Goal: Information Seeking & Learning: Learn about a topic

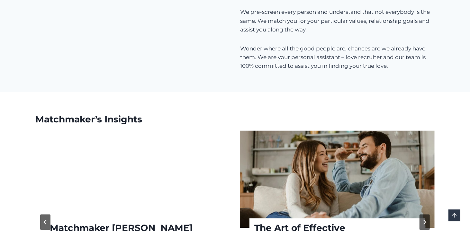
scroll to position [803, 0]
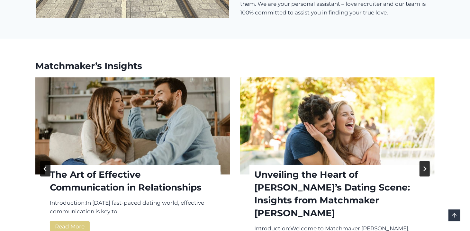
click at [44, 161] on button "Previous slide" at bounding box center [45, 168] width 10 height 15
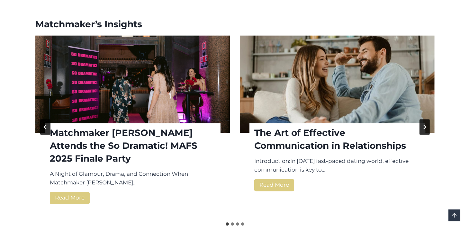
scroll to position [857, 0]
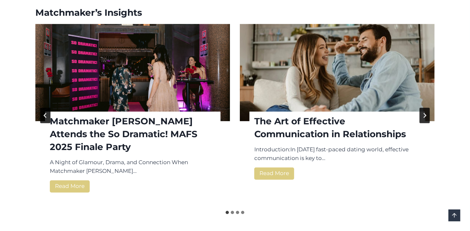
click at [234, 209] on li "Select a slide to show" at bounding box center [232, 211] width 5 height 5
click at [236, 211] on button "Go to slide 3" at bounding box center [237, 212] width 3 height 3
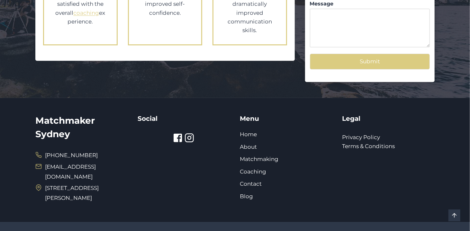
scroll to position [1248, 0]
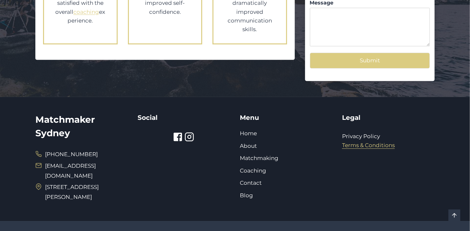
click at [370, 142] on link "Terms & Conditions" at bounding box center [368, 145] width 53 height 6
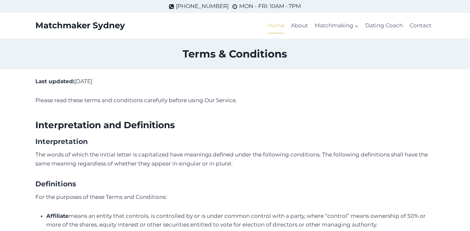
click at [281, 27] on link "Home" at bounding box center [275, 25] width 23 height 15
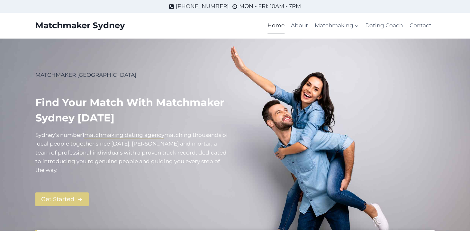
click at [119, 134] on mark "matchmaking dating agency" at bounding box center [124, 135] width 80 height 6
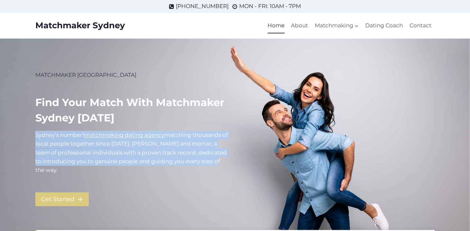
drag, startPoint x: 24, startPoint y: 137, endPoint x: 217, endPoint y: 167, distance: 195.2
click at [217, 167] on div "MATCHMAKER [GEOGRAPHIC_DATA] Find your match with Matchmaker Sydney [DATE] Sydn…" at bounding box center [235, 143] width 470 height 208
click at [293, 27] on link "About" at bounding box center [299, 25] width 23 height 15
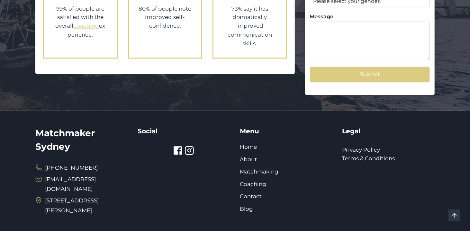
scroll to position [768, 0]
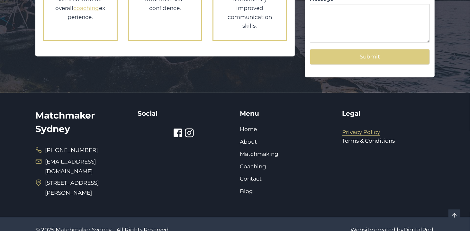
click at [375, 129] on link "Privacy Policy" at bounding box center [361, 132] width 38 height 6
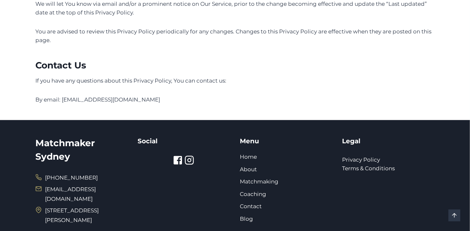
scroll to position [2035, 0]
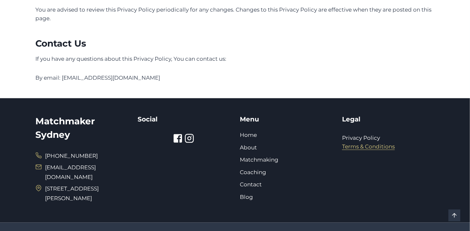
click at [355, 150] on link "Terms & Conditions" at bounding box center [368, 146] width 53 height 6
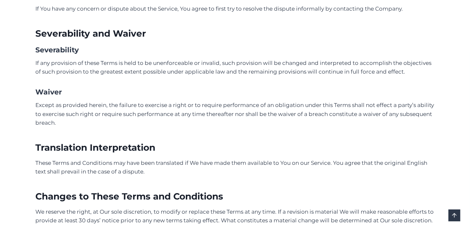
scroll to position [1336, 0]
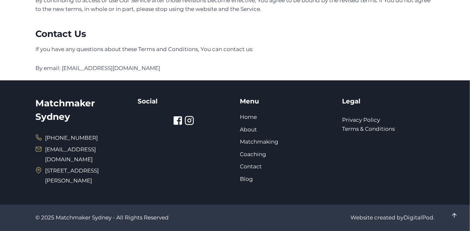
click at [191, 122] on icon at bounding box center [189, 120] width 3 height 3
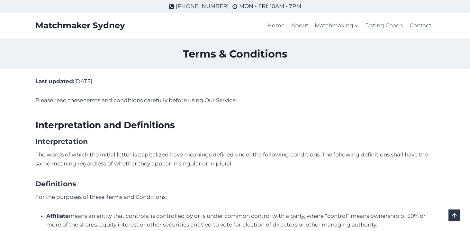
scroll to position [1335, 0]
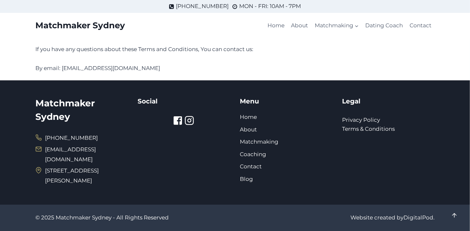
click at [179, 123] on icon at bounding box center [178, 121] width 10 height 10
